Goal: Transaction & Acquisition: Purchase product/service

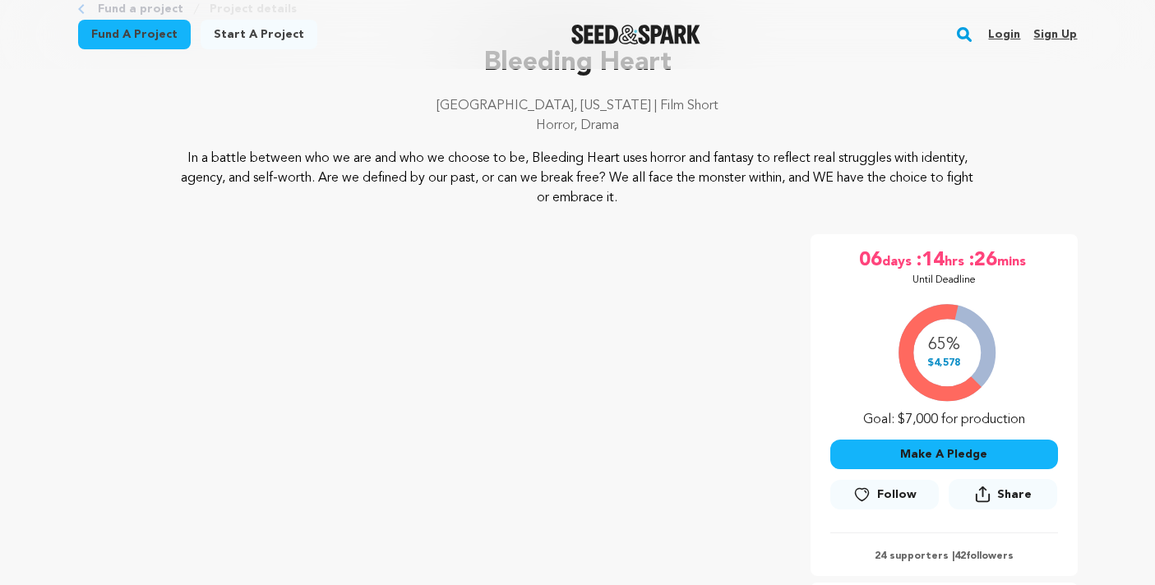
scroll to position [102, 0]
click at [946, 452] on button "Make A Pledge" at bounding box center [944, 454] width 228 height 30
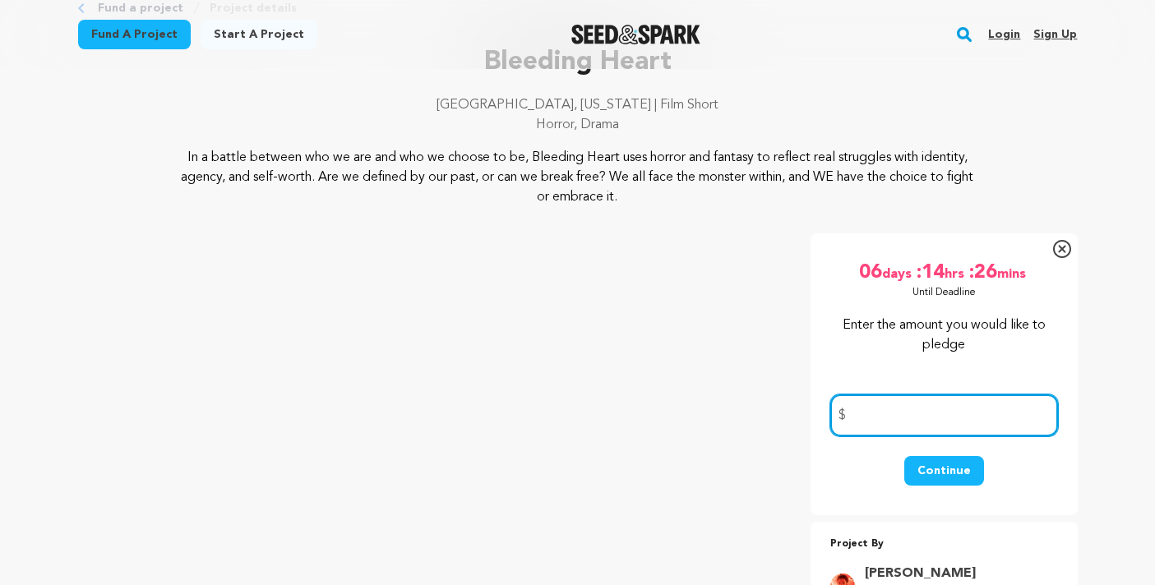
click at [857, 416] on input "number" at bounding box center [944, 416] width 228 height 42
type input "500"
click at [937, 477] on button "Continue" at bounding box center [944, 471] width 80 height 30
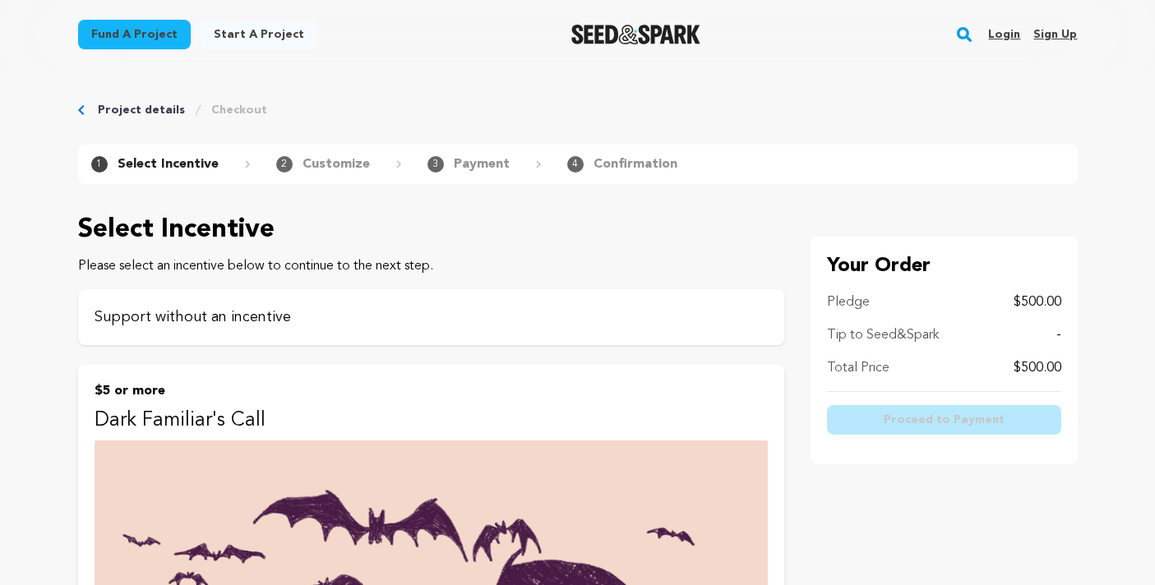
click at [195, 323] on p "Support without an incentive" at bounding box center [431, 317] width 673 height 23
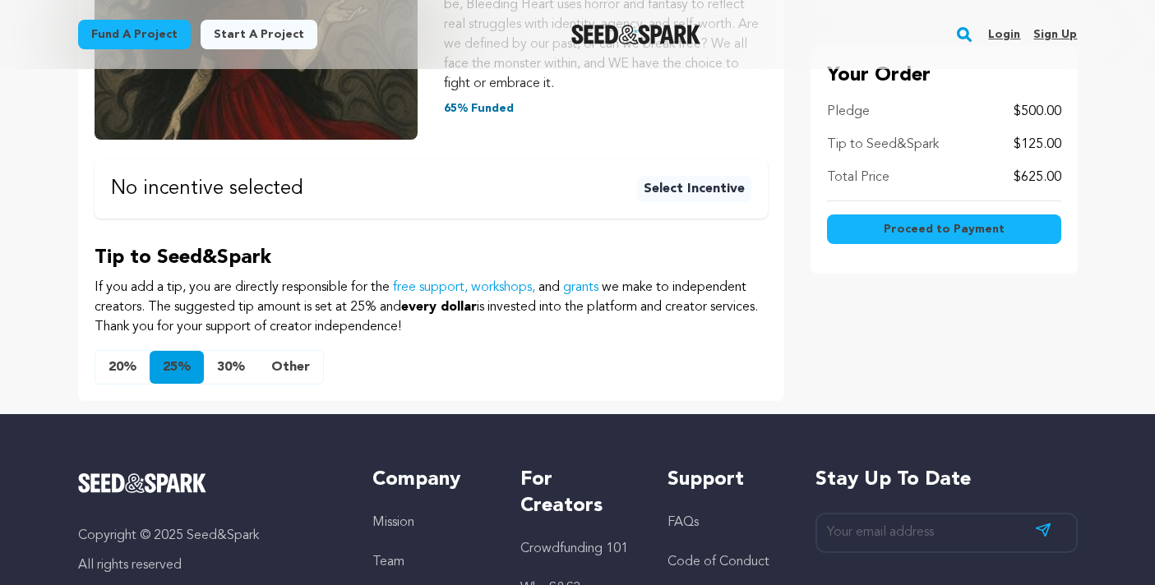
scroll to position [395, 0]
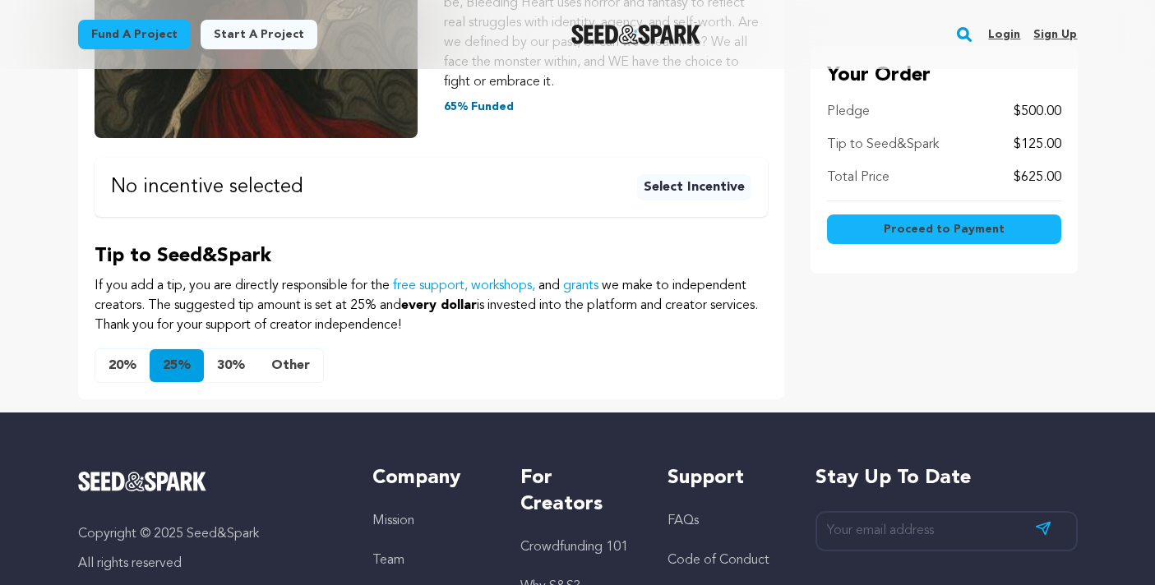
click at [289, 369] on button "Other" at bounding box center [290, 365] width 65 height 33
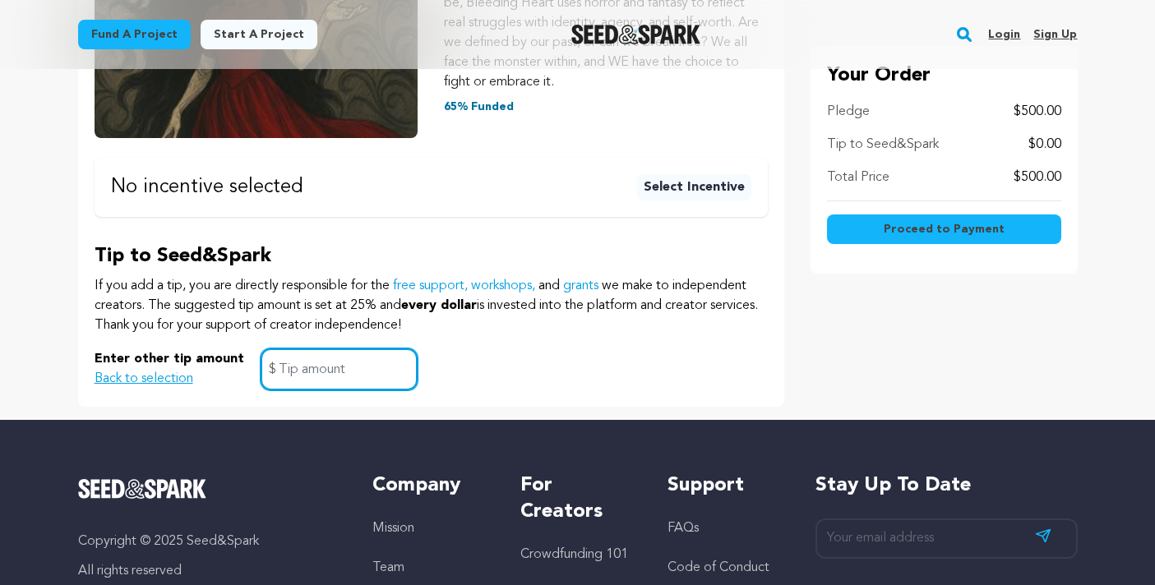
click at [289, 369] on input "text" at bounding box center [339, 370] width 157 height 42
type input "5"
click at [936, 214] on div "Proceed to Payment" at bounding box center [944, 232] width 234 height 49
click at [936, 226] on span "Proceed to Payment" at bounding box center [944, 229] width 121 height 16
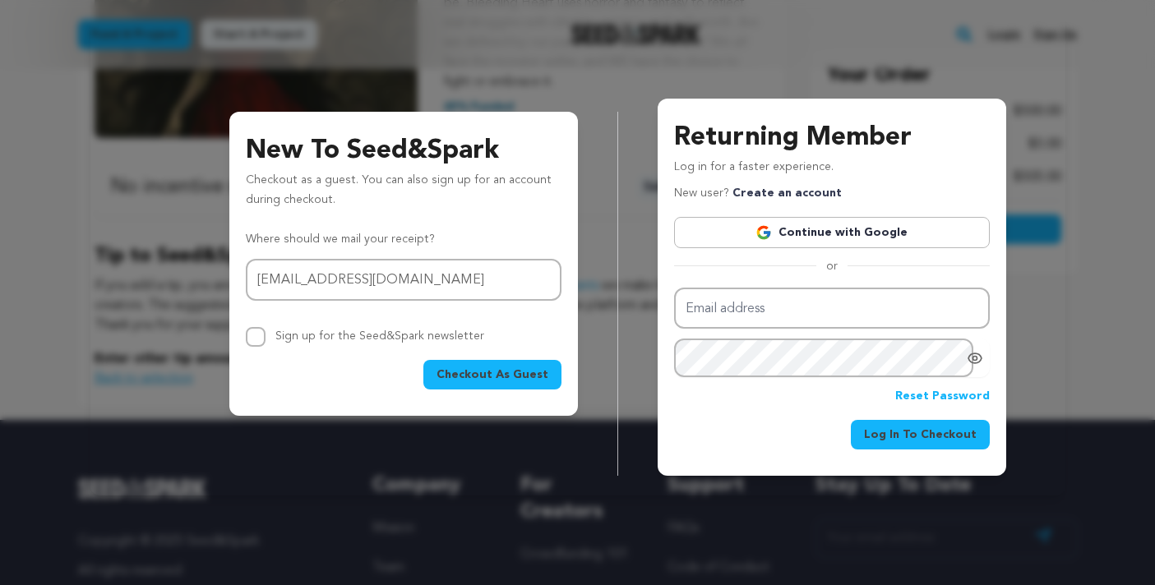
click at [516, 372] on span "Checkout As Guest" at bounding box center [493, 375] width 112 height 16
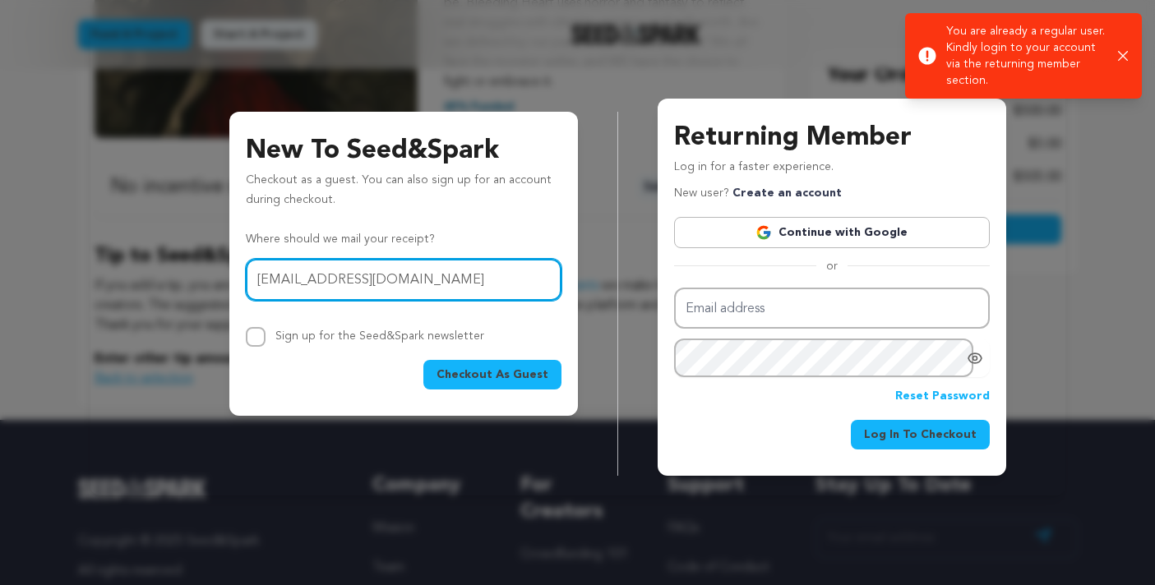
click at [444, 285] on input "rose@sloancorealestate.com" at bounding box center [404, 280] width 316 height 42
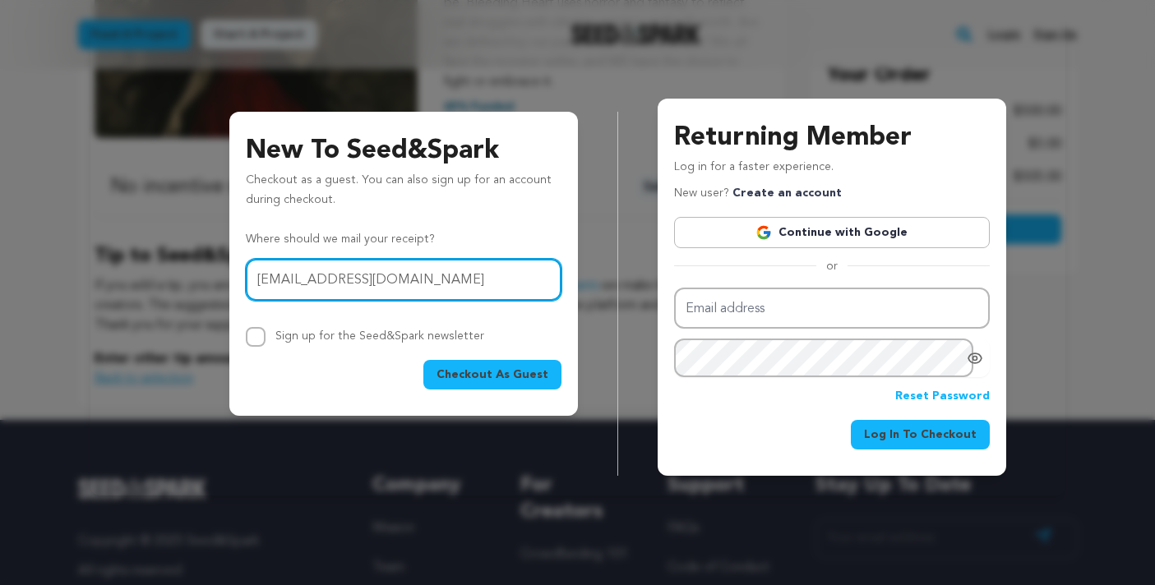
drag, startPoint x: 444, startPoint y: 285, endPoint x: 187, endPoint y: 275, distance: 257.5
click at [187, 275] on div "New To Seed&Spark Checkout as a guest. You can also sign up for an account duri…" at bounding box center [578, 274] width 936 height 404
type input "rbianco@petersmonyak.com"
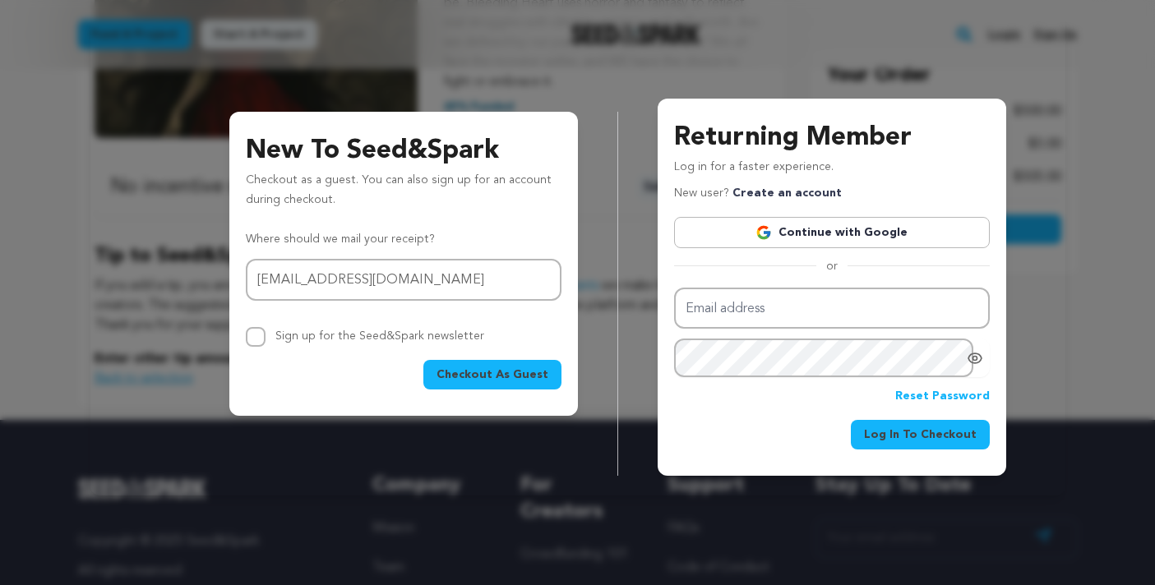
click at [479, 370] on span "Checkout As Guest" at bounding box center [493, 375] width 112 height 16
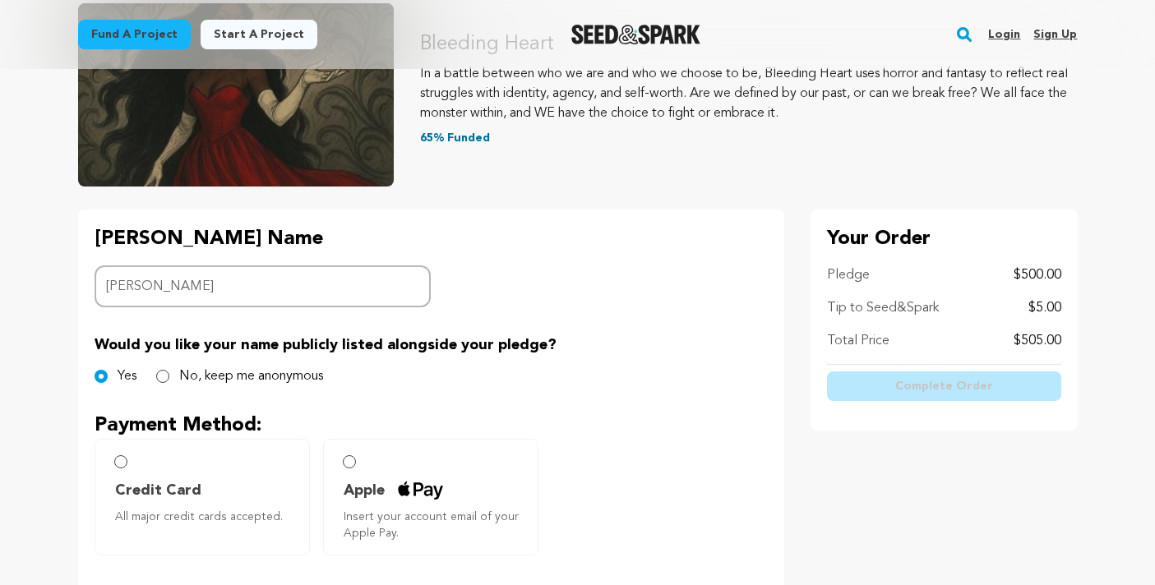
scroll to position [212, 0]
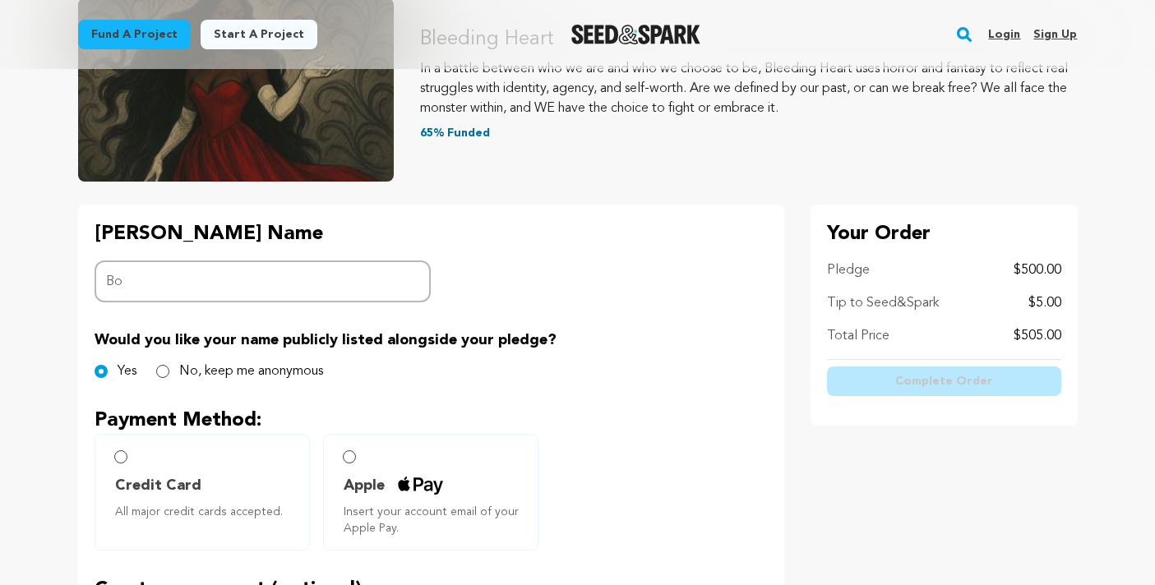
type input "B"
type input "J"
type input "C"
type input "G"
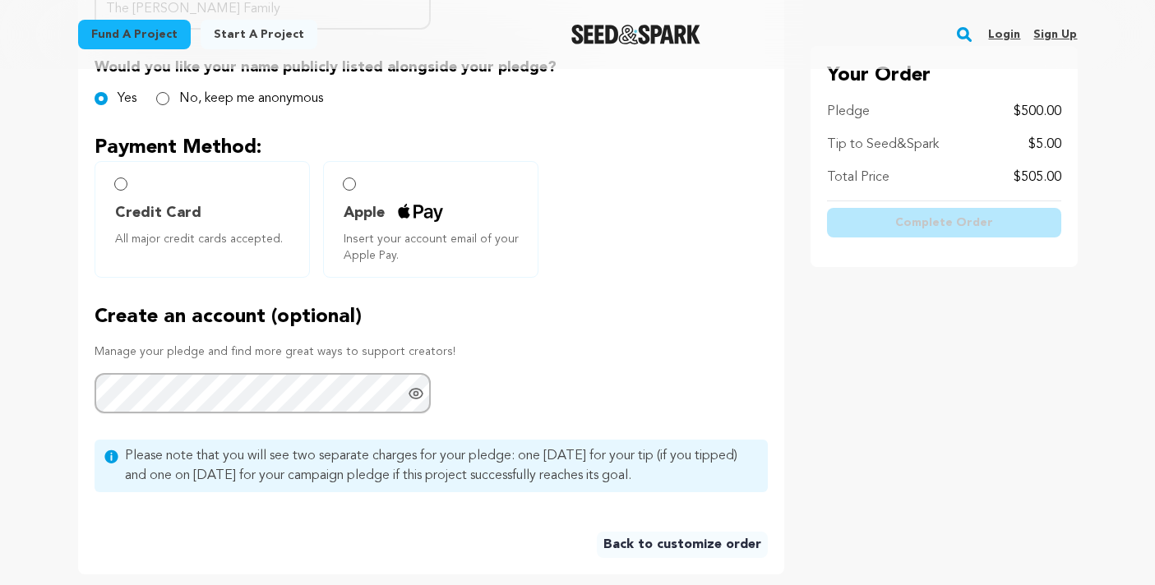
scroll to position [484, 0]
type input "The [PERSON_NAME] Family"
click at [120, 189] on input "Credit Card All major credit cards accepted." at bounding box center [120, 184] width 13 height 13
radio input "false"
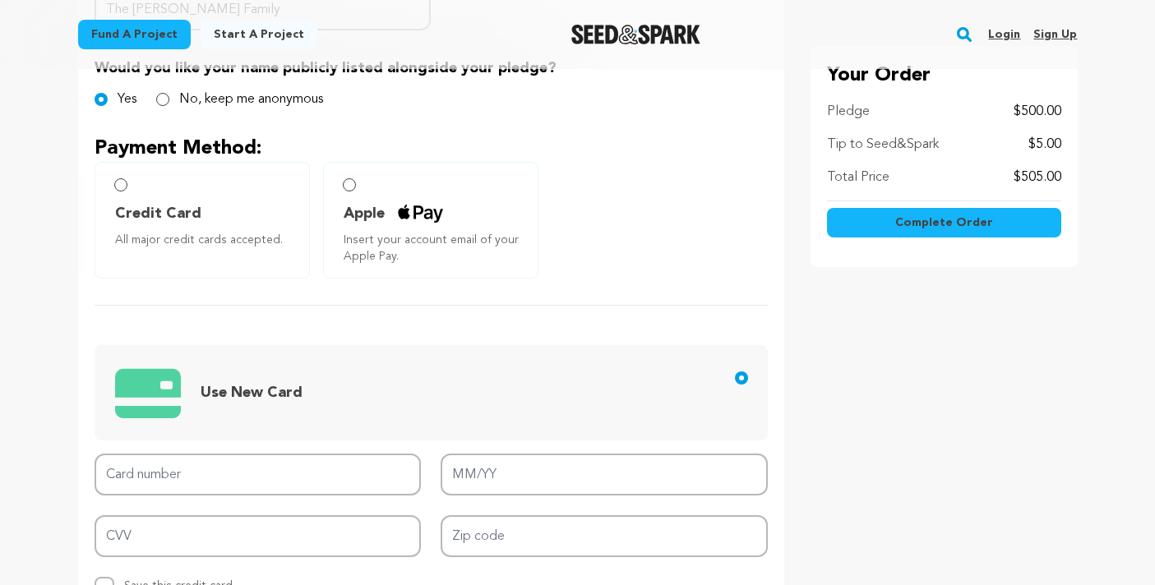
click at [120, 189] on input "Credit Card All major credit cards accepted." at bounding box center [120, 184] width 13 height 13
click at [118, 180] on input "Credit Card All major credit cards accepted." at bounding box center [120, 184] width 13 height 13
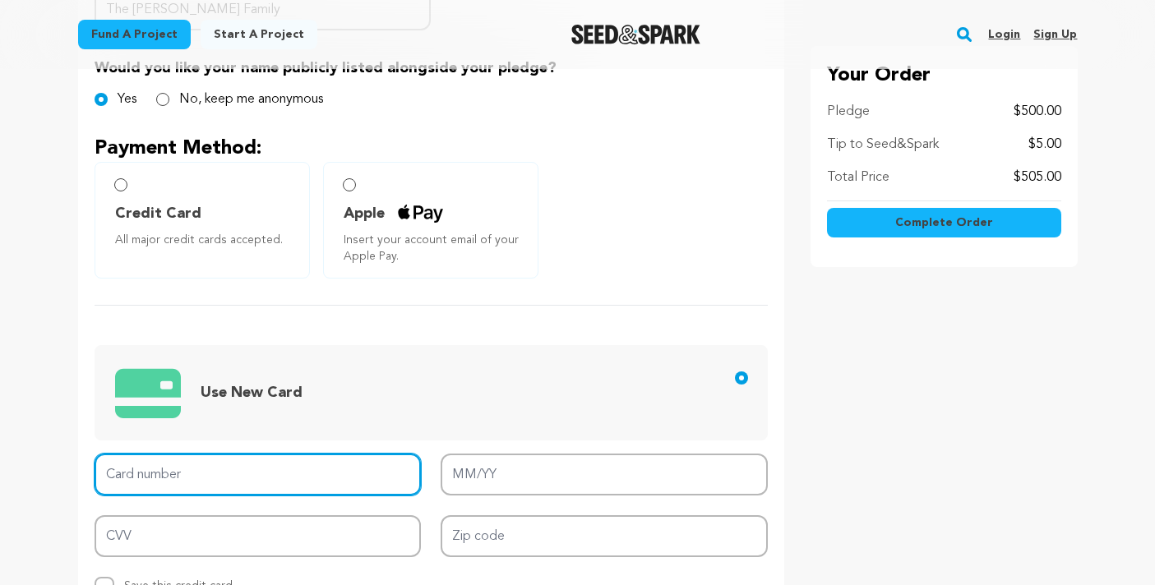
click at [193, 479] on input "Card number" at bounding box center [258, 475] width 327 height 42
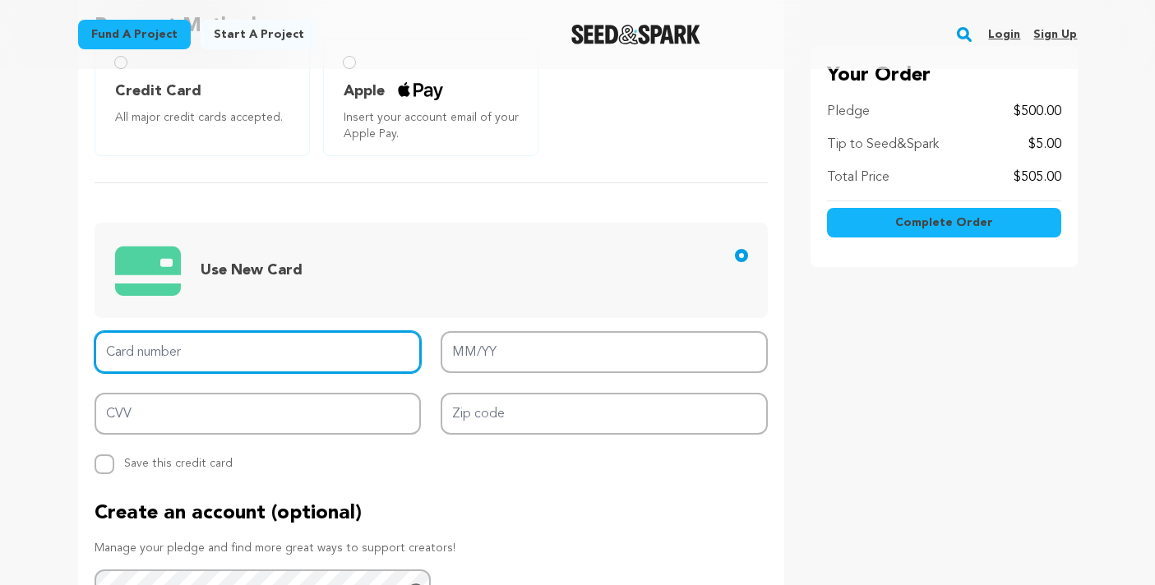
scroll to position [612, 0]
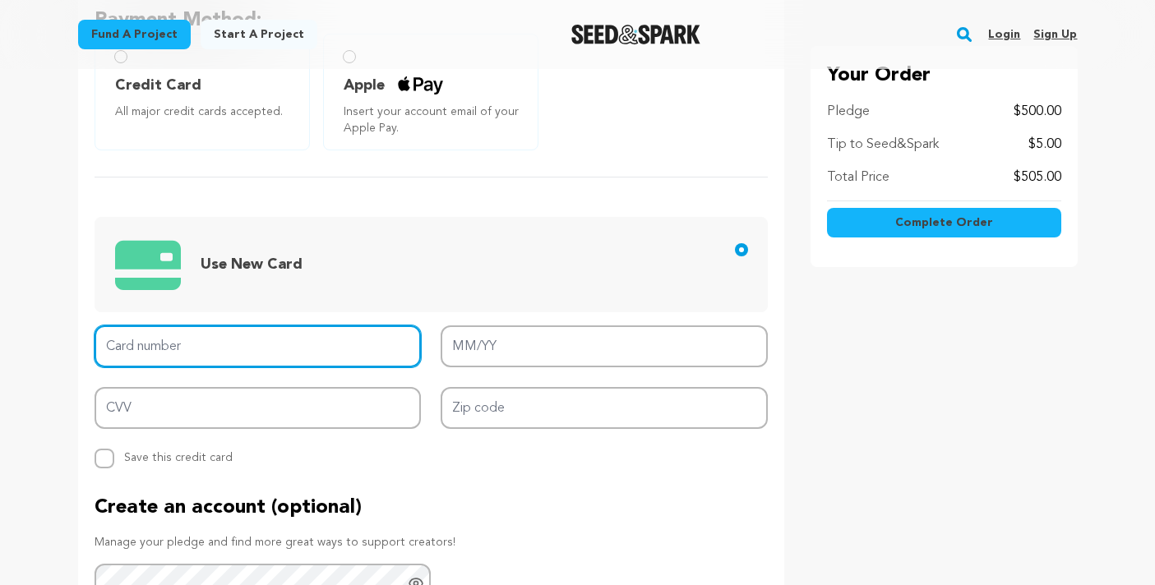
click at [162, 334] on input "Card number" at bounding box center [258, 347] width 327 height 42
click at [164, 356] on input "Card number" at bounding box center [258, 347] width 327 height 42
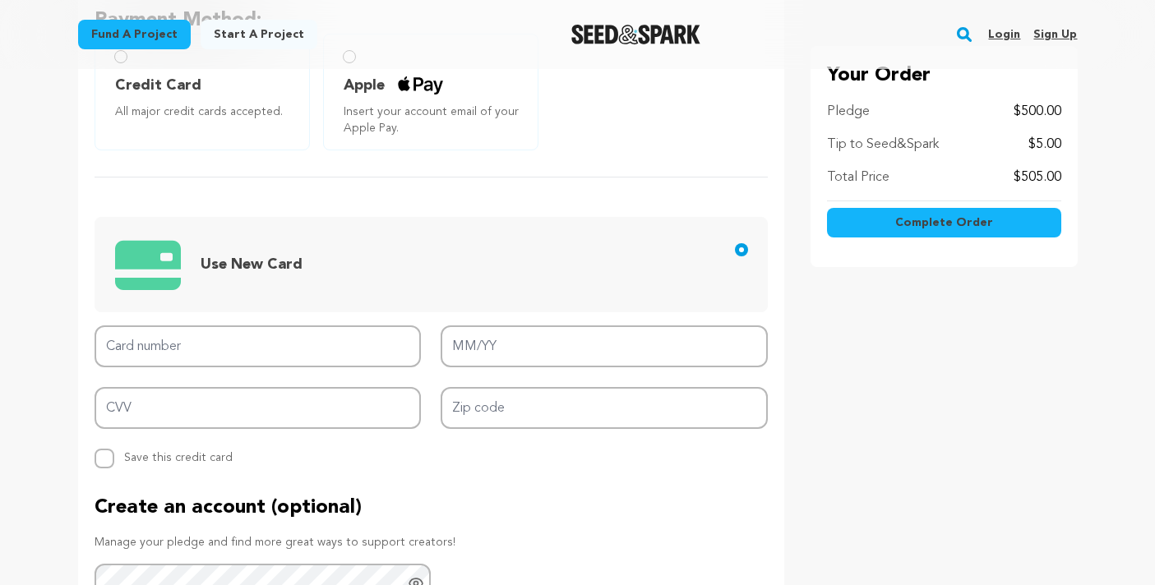
click at [363, 288] on span "Use New Card" at bounding box center [434, 264] width 639 height 67
click at [735, 257] on input "Use New Card" at bounding box center [741, 249] width 13 height 13
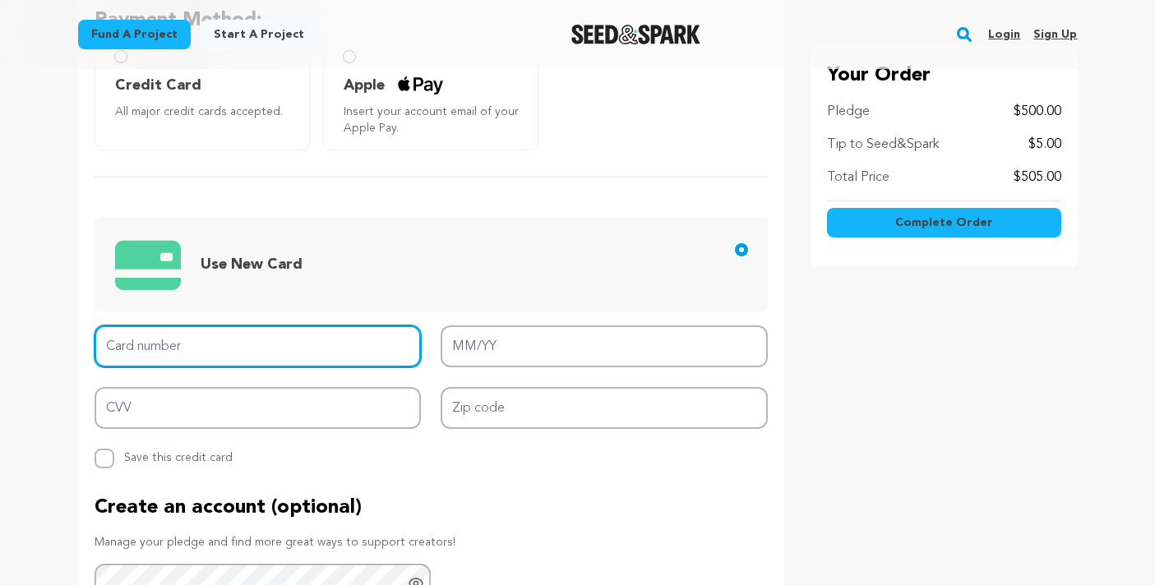
click at [216, 345] on input "Card number" at bounding box center [258, 347] width 327 height 42
type input "[CREDIT_CARD_NUMBER]"
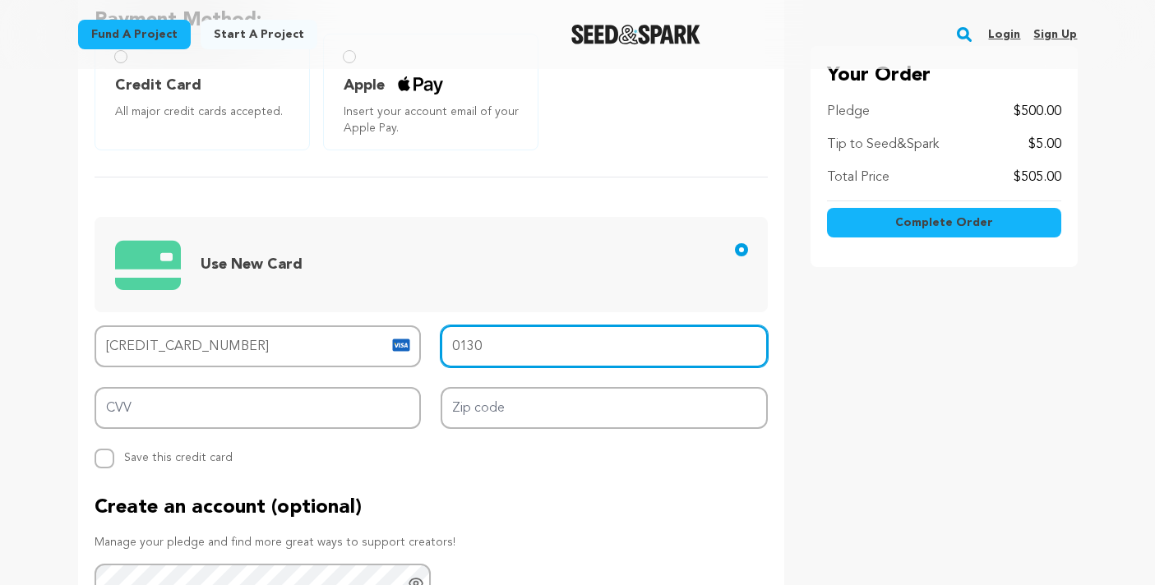
type input "01/30"
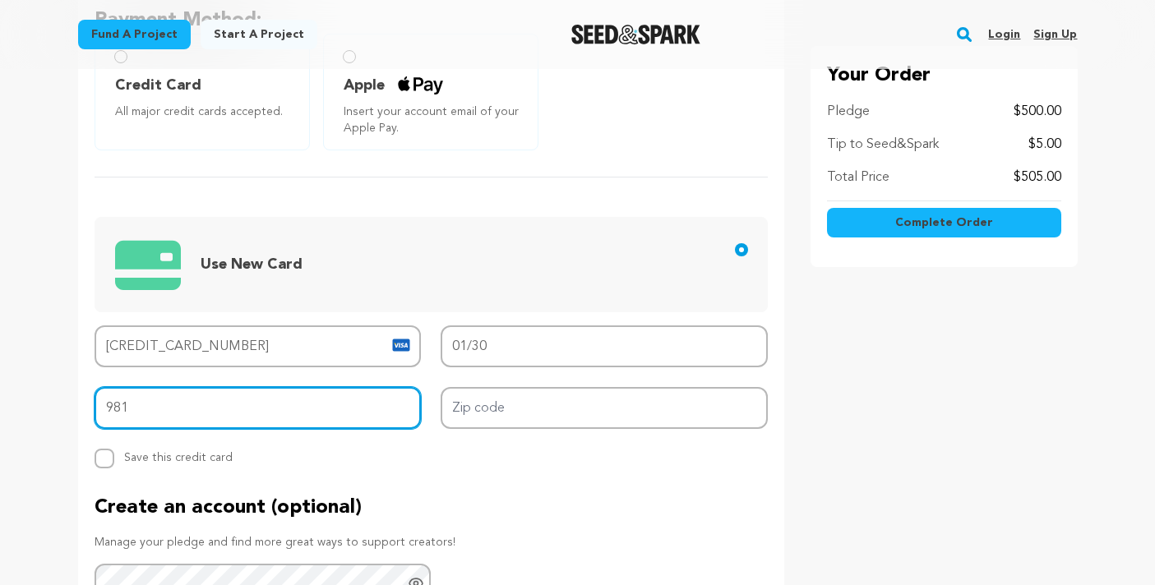
type input "981"
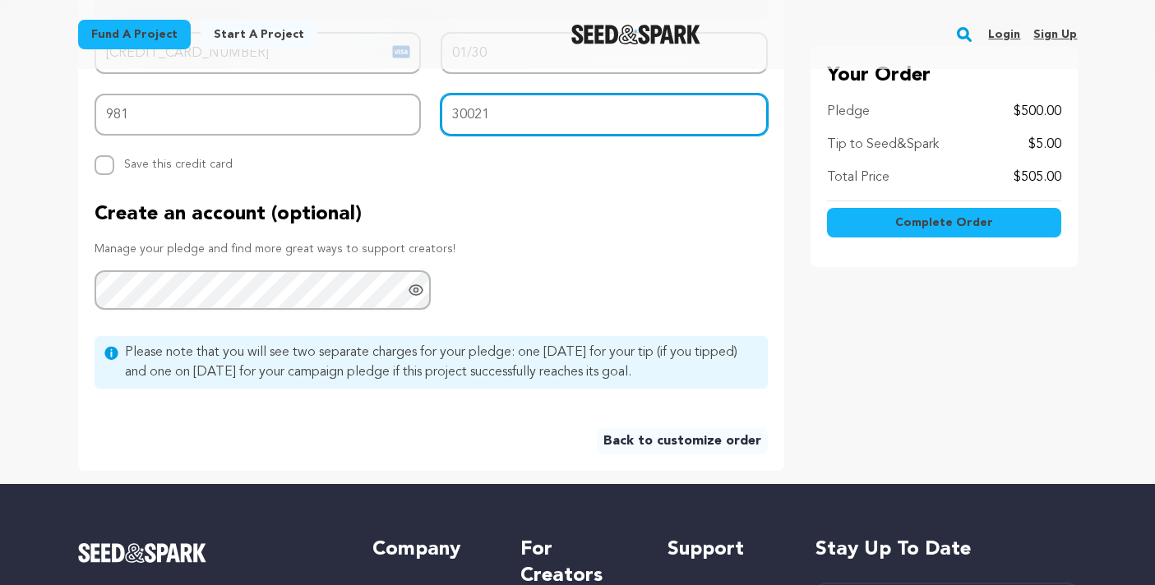
scroll to position [911, 0]
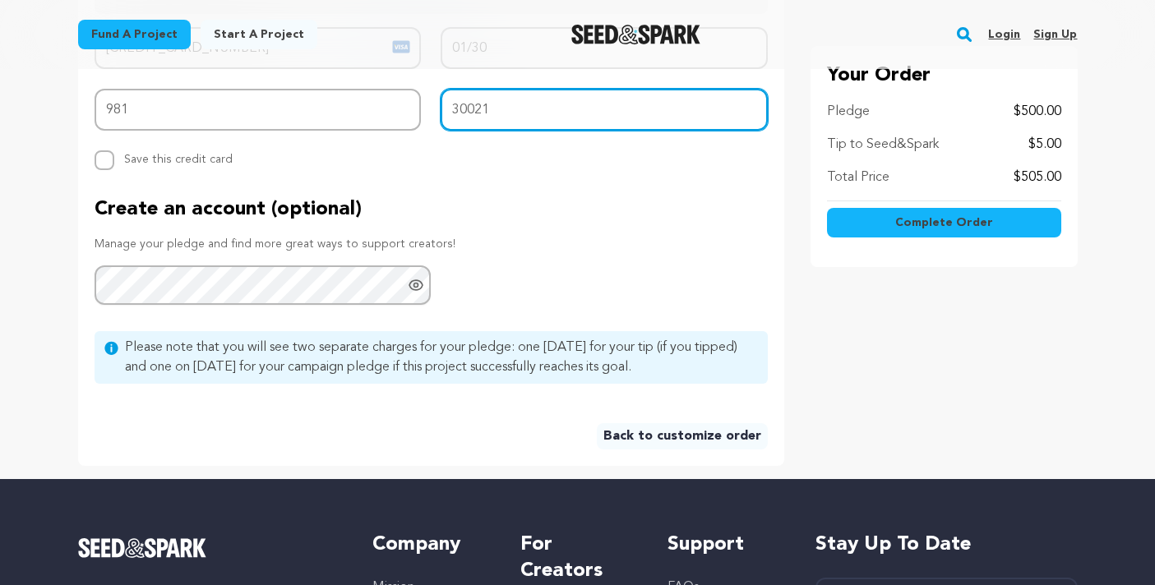
type input "30021"
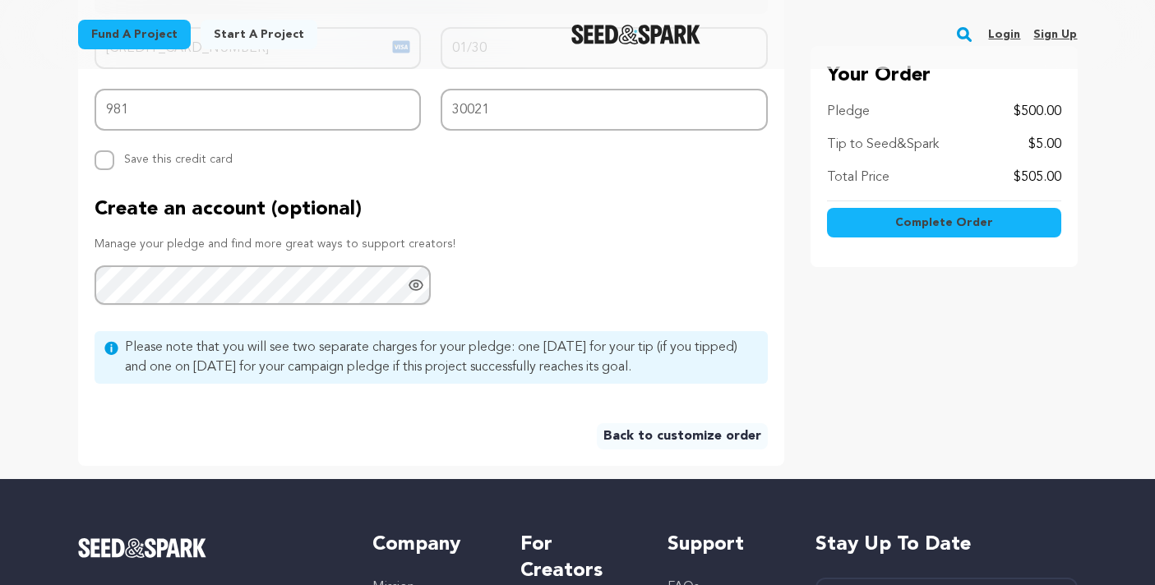
click at [920, 220] on span "Complete Order" at bounding box center [944, 223] width 98 height 16
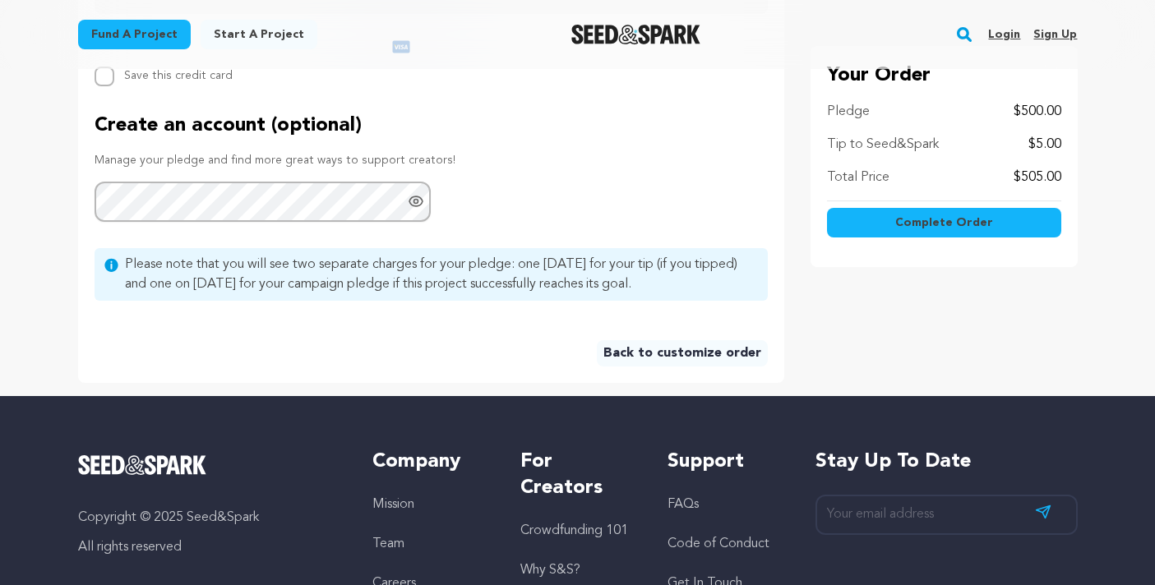
click at [920, 220] on span "Complete Order" at bounding box center [944, 223] width 98 height 16
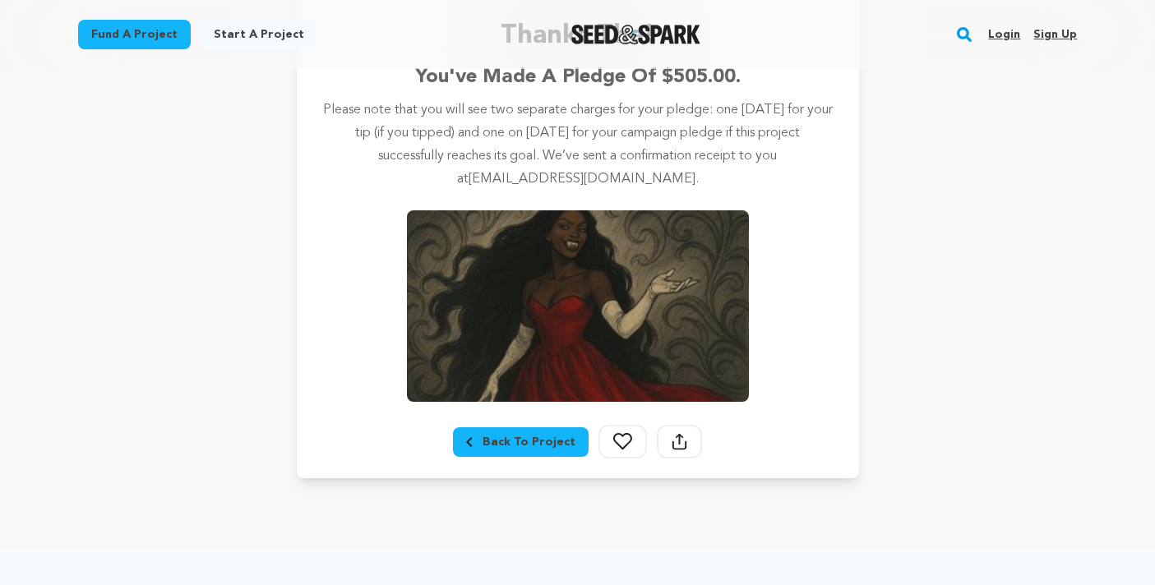
scroll to position [307, 0]
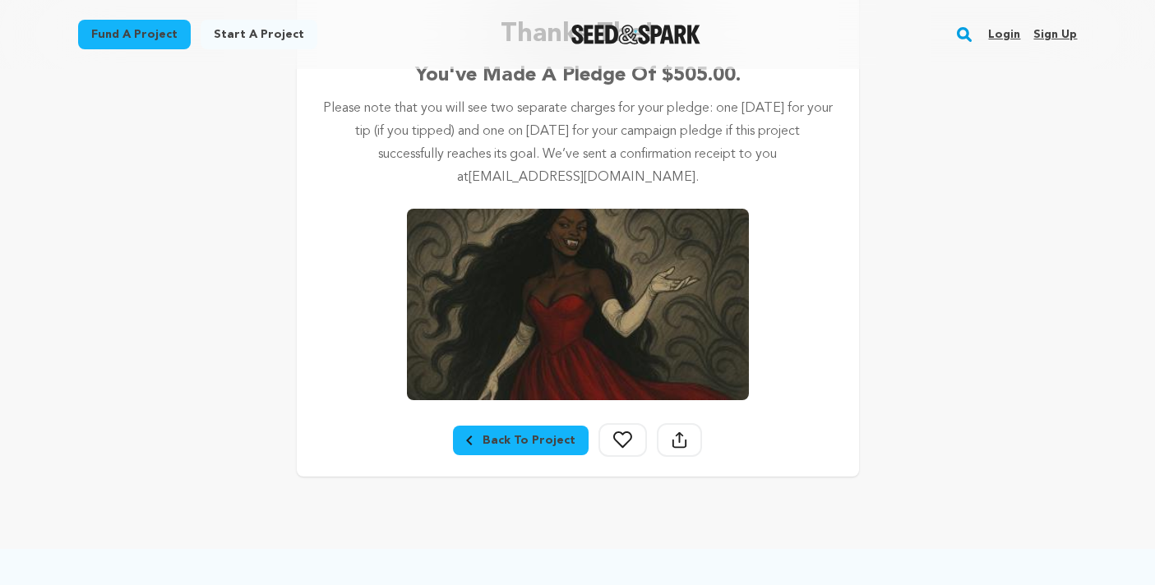
click at [556, 438] on div "Back To Project" at bounding box center [520, 440] width 109 height 16
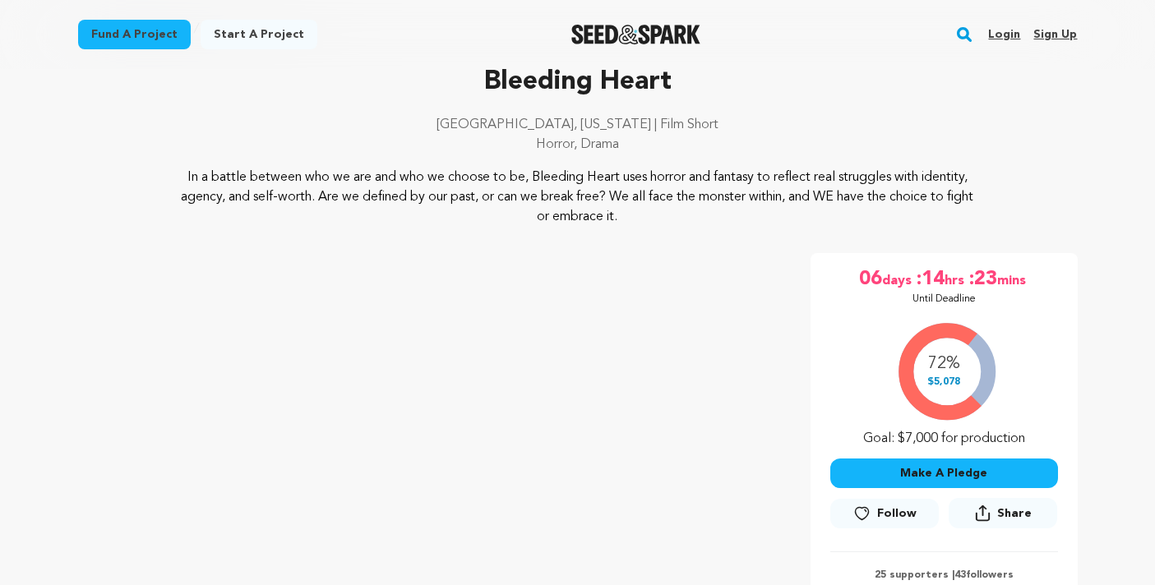
scroll to position [86, 0]
